Goal: Task Accomplishment & Management: Manage account settings

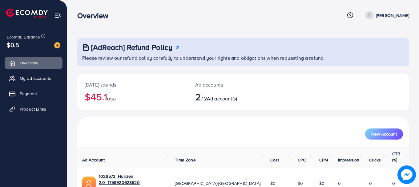
click at [207, 102] on h2 "2 / 2 Ad account(s)" at bounding box center [229, 97] width 68 height 12
click at [102, 95] on h2 "$47.03 USD" at bounding box center [133, 97] width 96 height 12
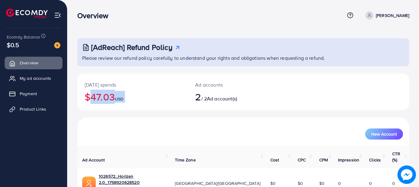
click at [102, 95] on h2 "$47.03 USD" at bounding box center [133, 97] width 96 height 12
